Goal: Task Accomplishment & Management: Complete application form

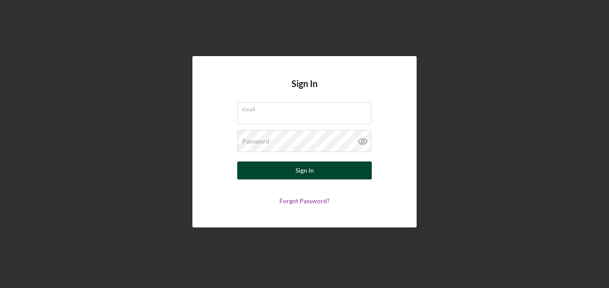
type input "[EMAIL_ADDRESS][DOMAIN_NAME]"
click at [299, 166] on div "Sign In" at bounding box center [304, 170] width 18 height 18
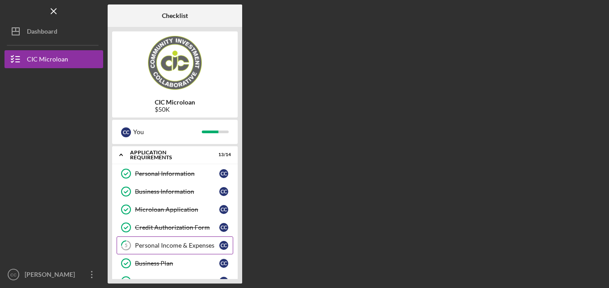
click at [159, 244] on div "Personal Income & Expenses" at bounding box center [177, 245] width 84 height 7
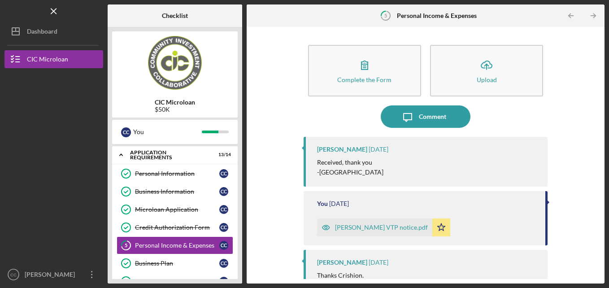
click at [601, 274] on div "Complete the Form Form Icon/Upload Upload Icon/Message Comment [PERSON_NAME][GE…" at bounding box center [426, 155] width 358 height 256
click at [596, 272] on div "Complete the Form Form Icon/Upload Upload Icon/Message Comment [PERSON_NAME][GE…" at bounding box center [425, 155] width 349 height 248
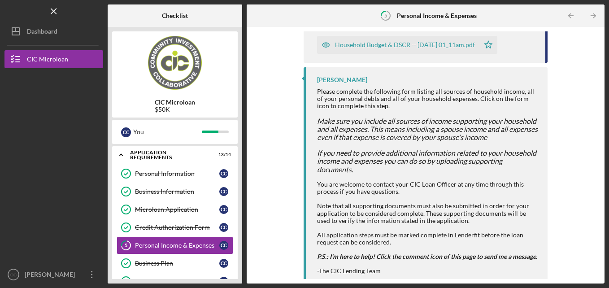
scroll to position [975, 0]
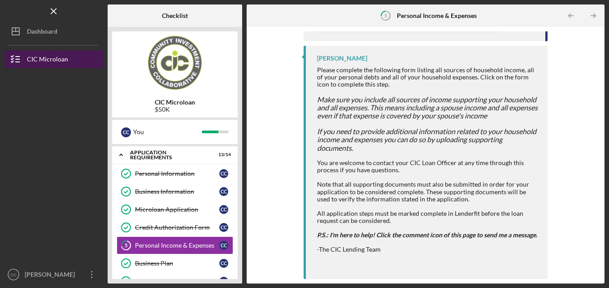
click at [30, 61] on div "CIC Microloan" at bounding box center [47, 60] width 41 height 20
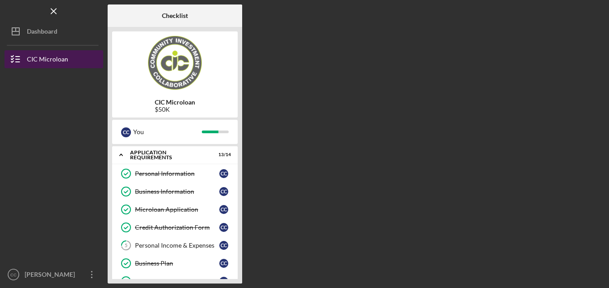
click at [30, 61] on div "CIC Microloan" at bounding box center [47, 60] width 41 height 20
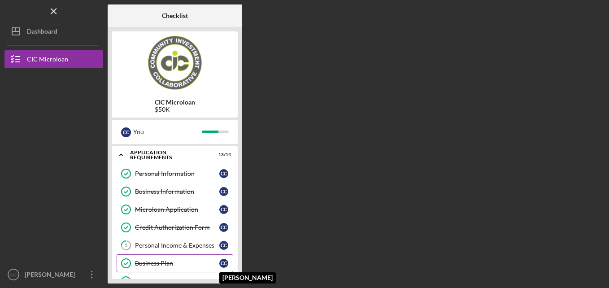
click at [230, 263] on div "C C" at bounding box center [225, 263] width 13 height 9
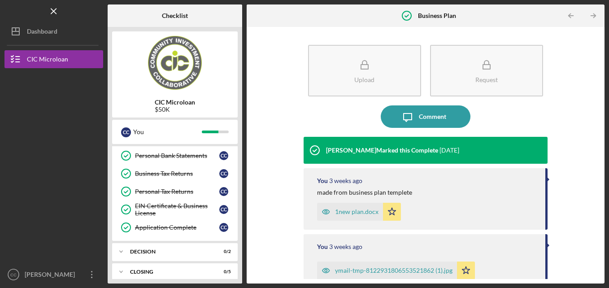
scroll to position [186, 0]
